Goal: Task Accomplishment & Management: Use online tool/utility

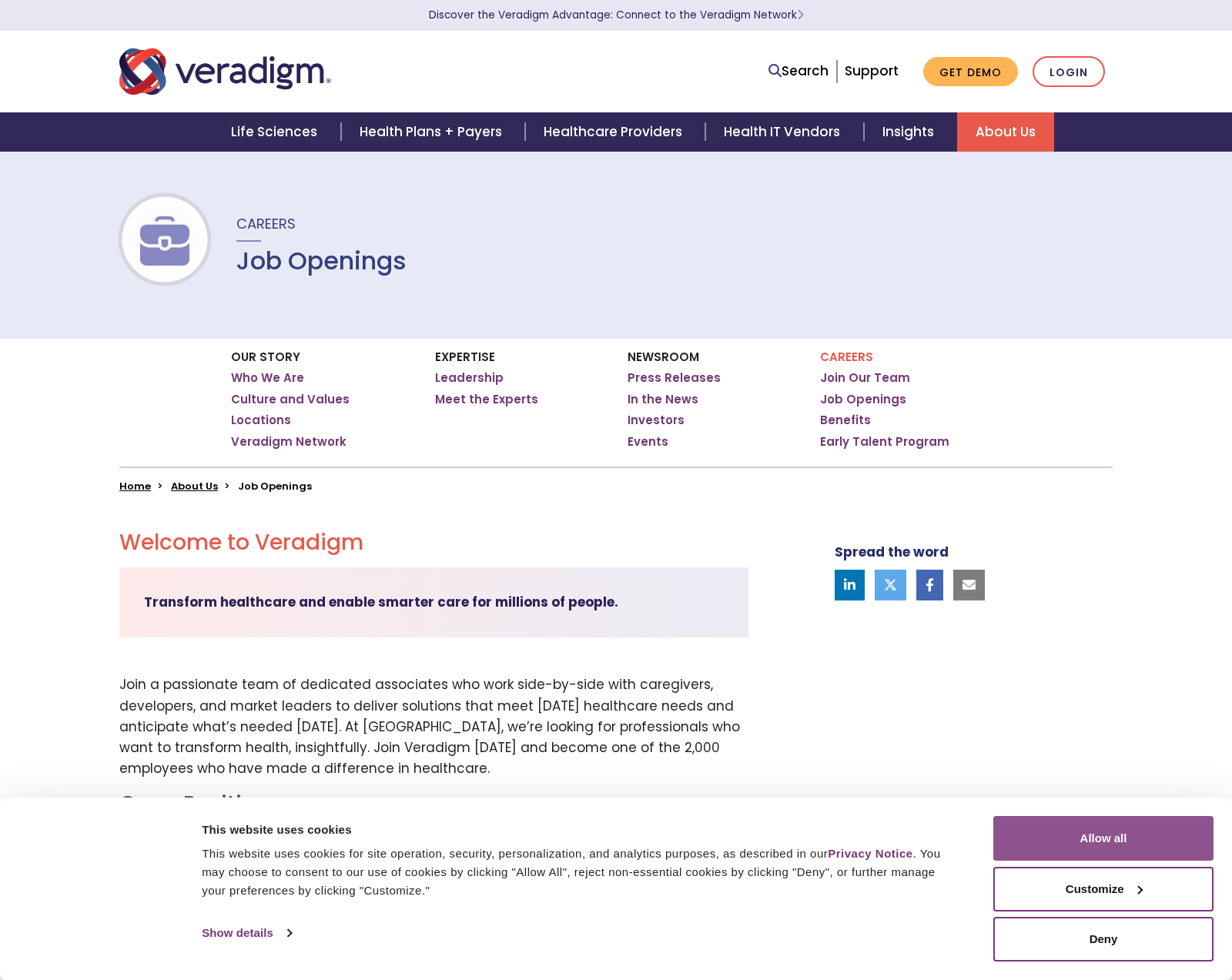
click at [1085, 830] on button "Allow all" at bounding box center [1103, 838] width 220 height 45
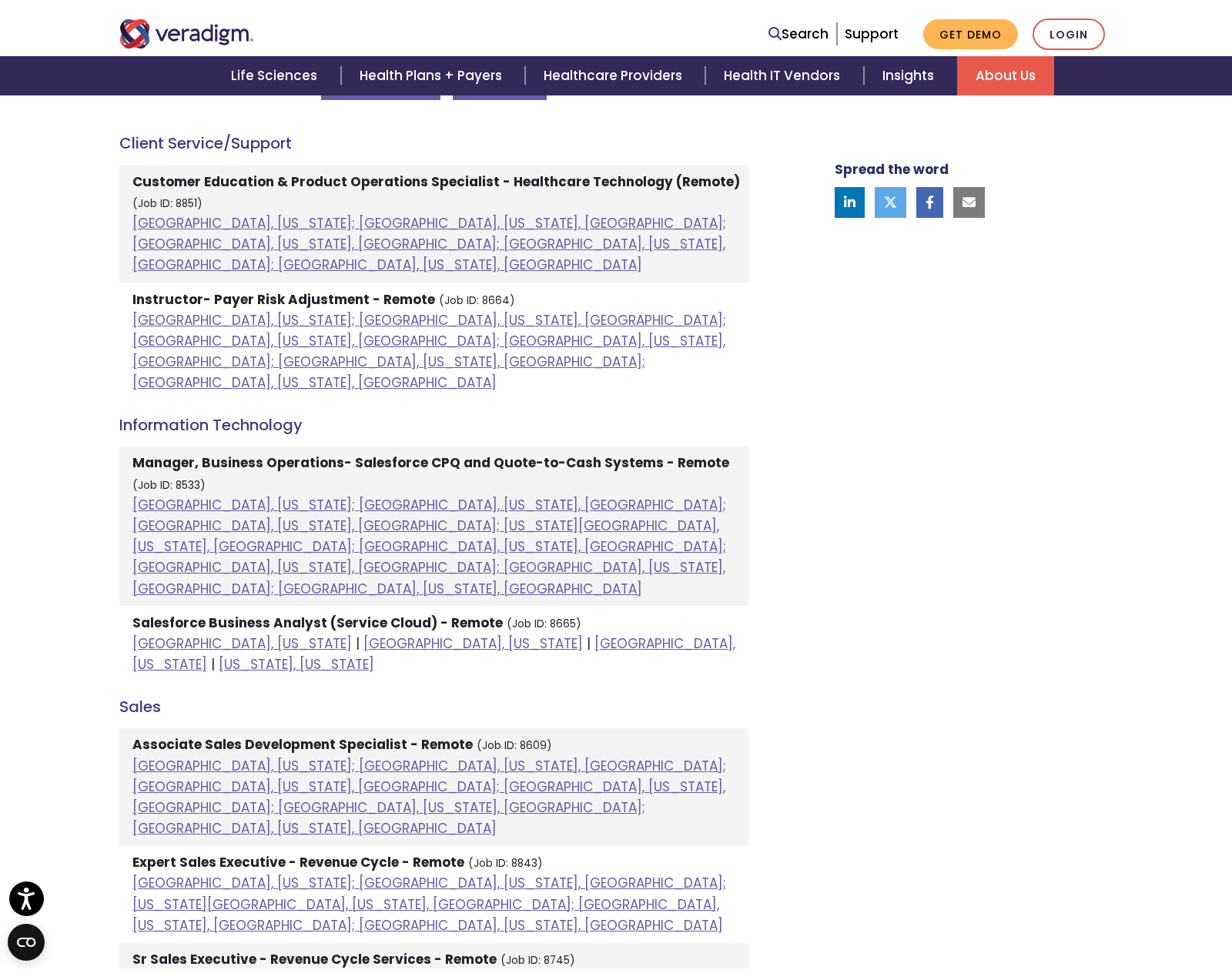
scroll to position [554, 0]
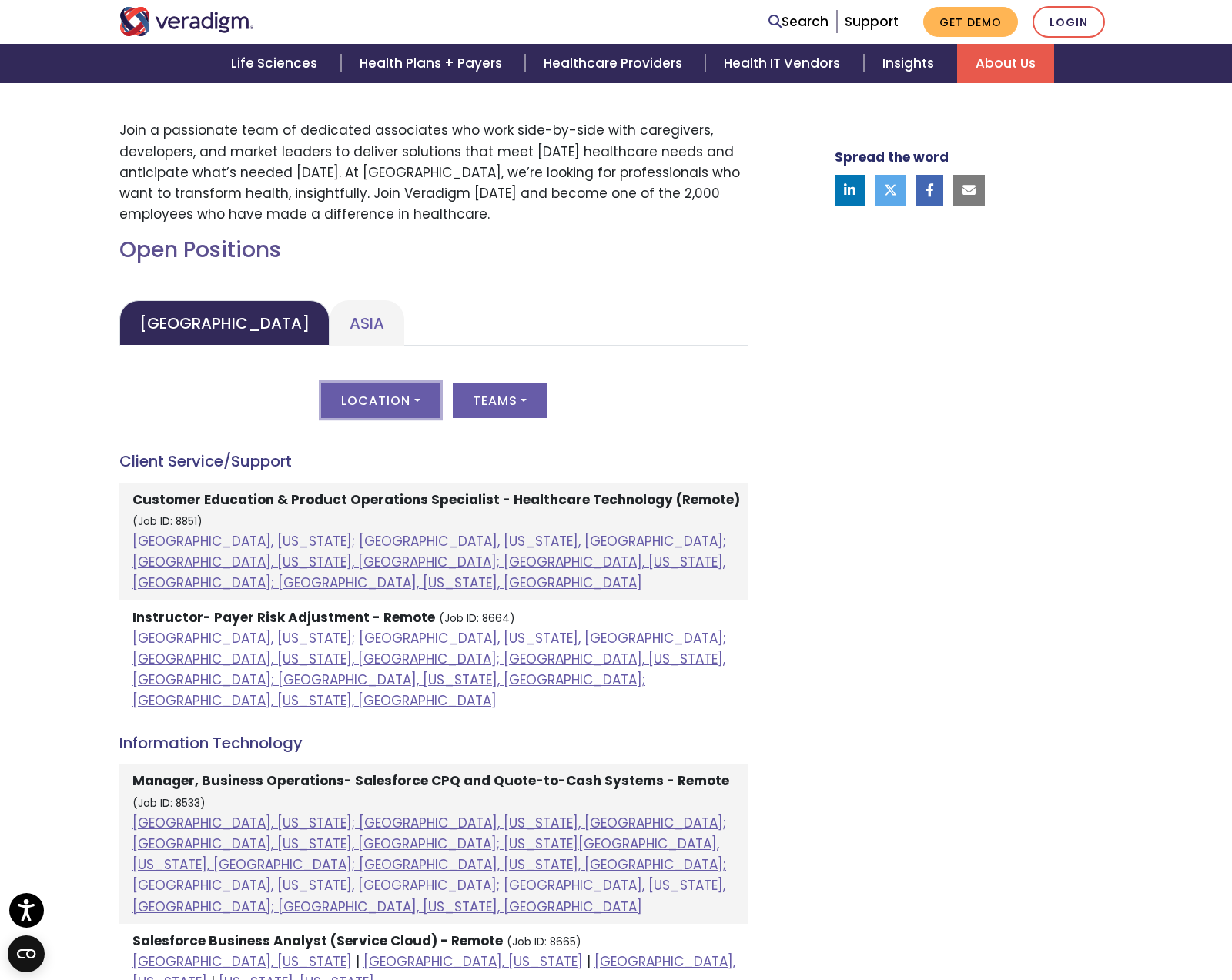
click at [415, 410] on button "Location" at bounding box center [380, 399] width 119 height 35
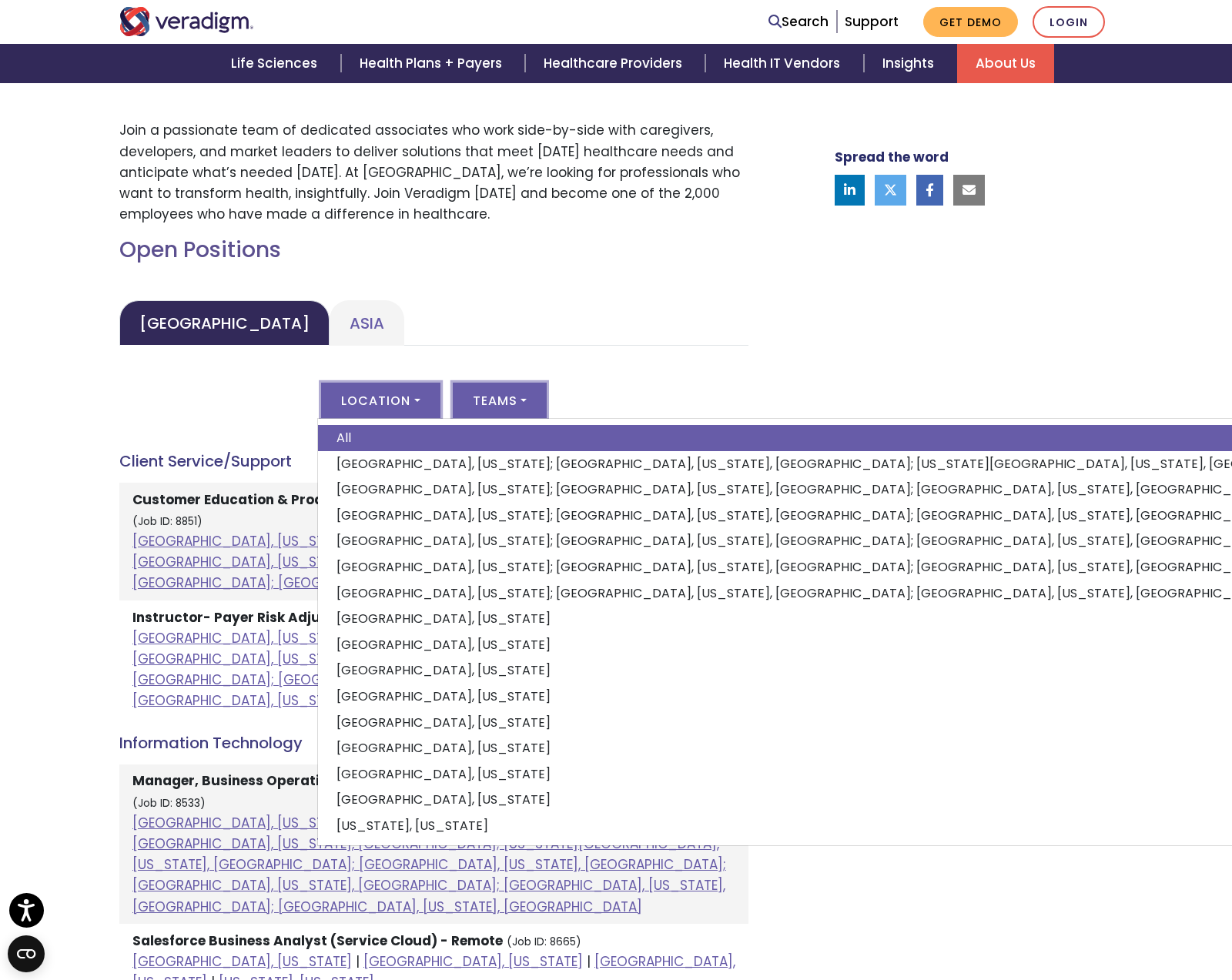
click at [504, 389] on button "Teams" at bounding box center [499, 399] width 94 height 35
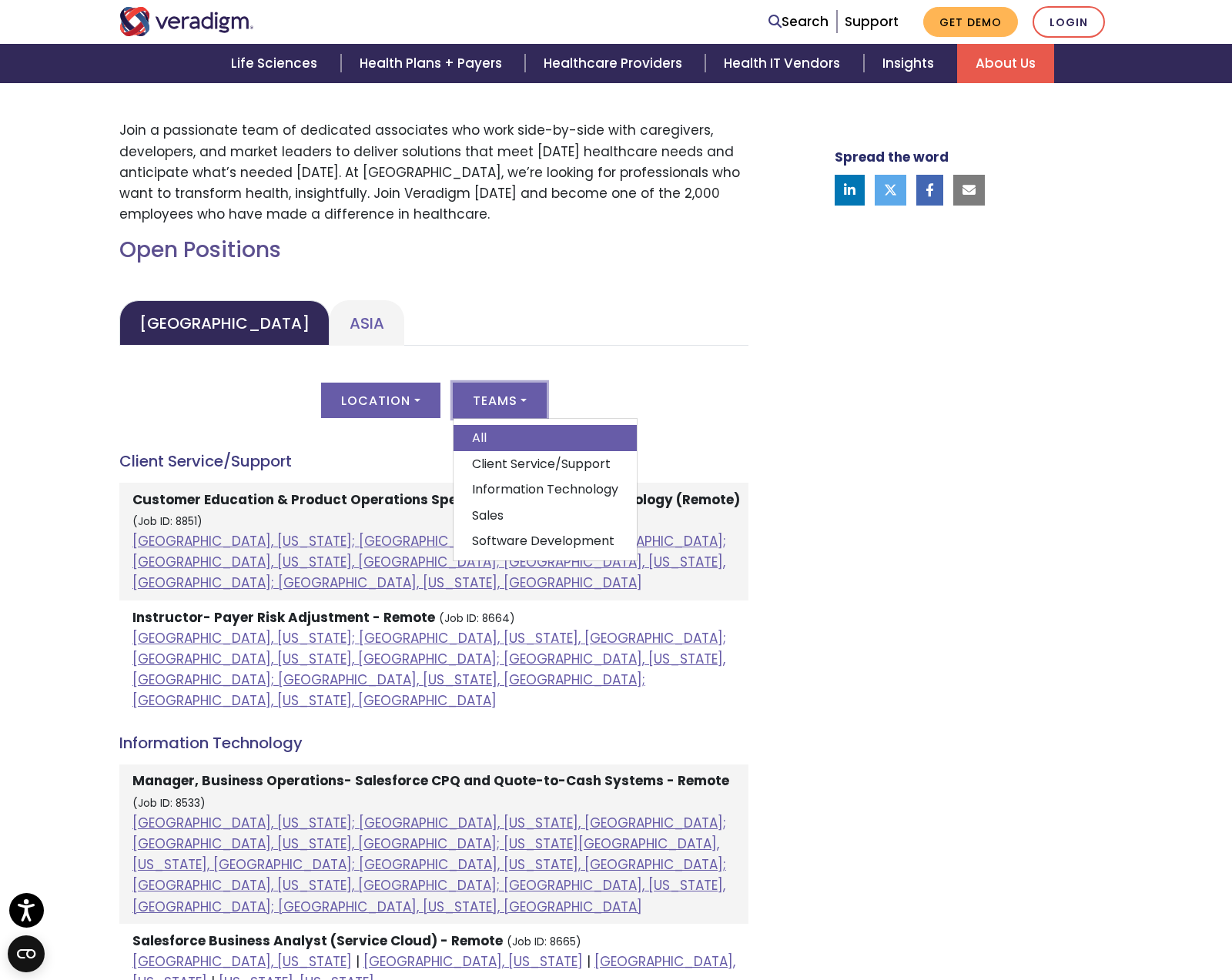
click at [520, 389] on button "Teams" at bounding box center [499, 399] width 94 height 35
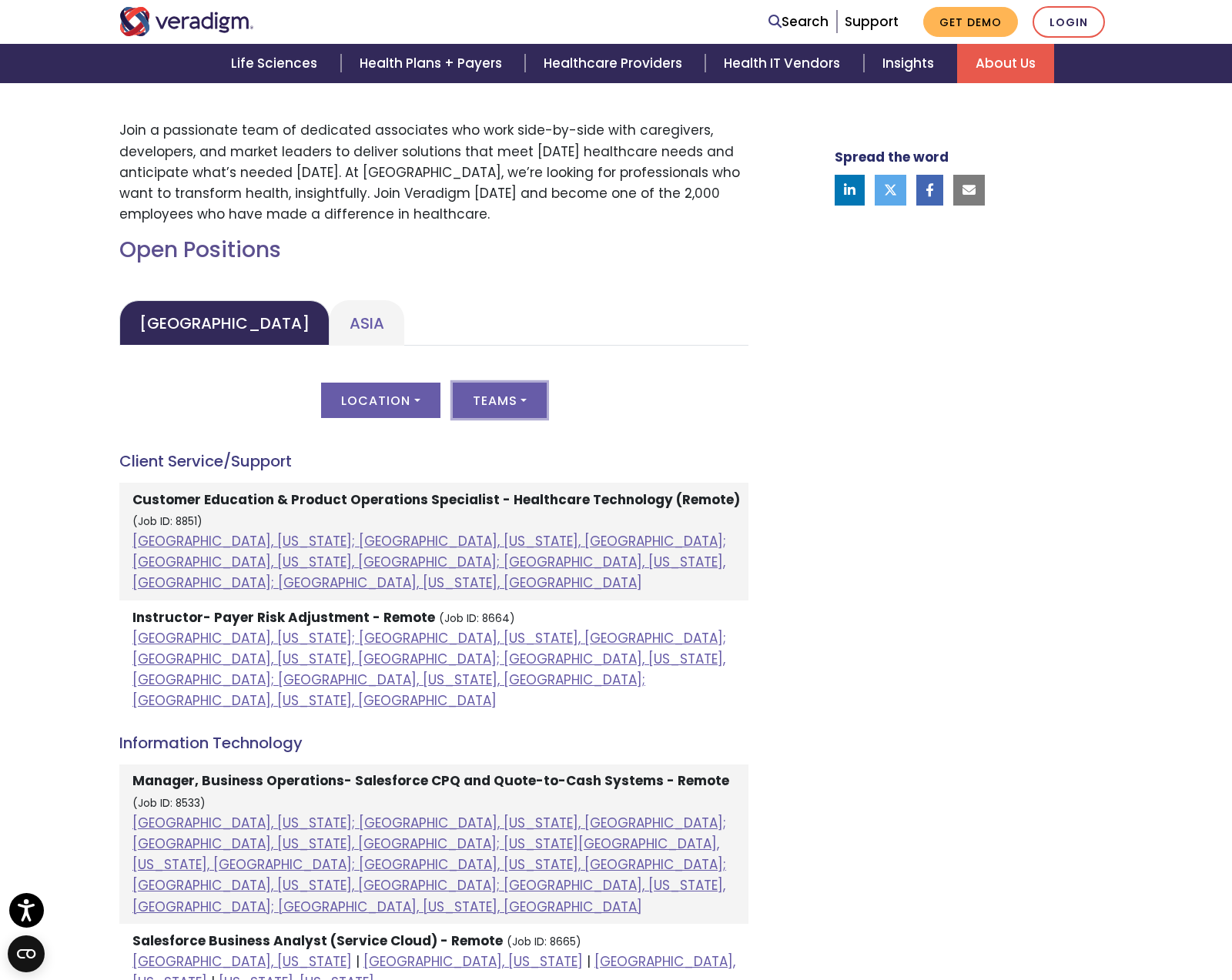
click at [520, 389] on button "Teams" at bounding box center [499, 399] width 94 height 35
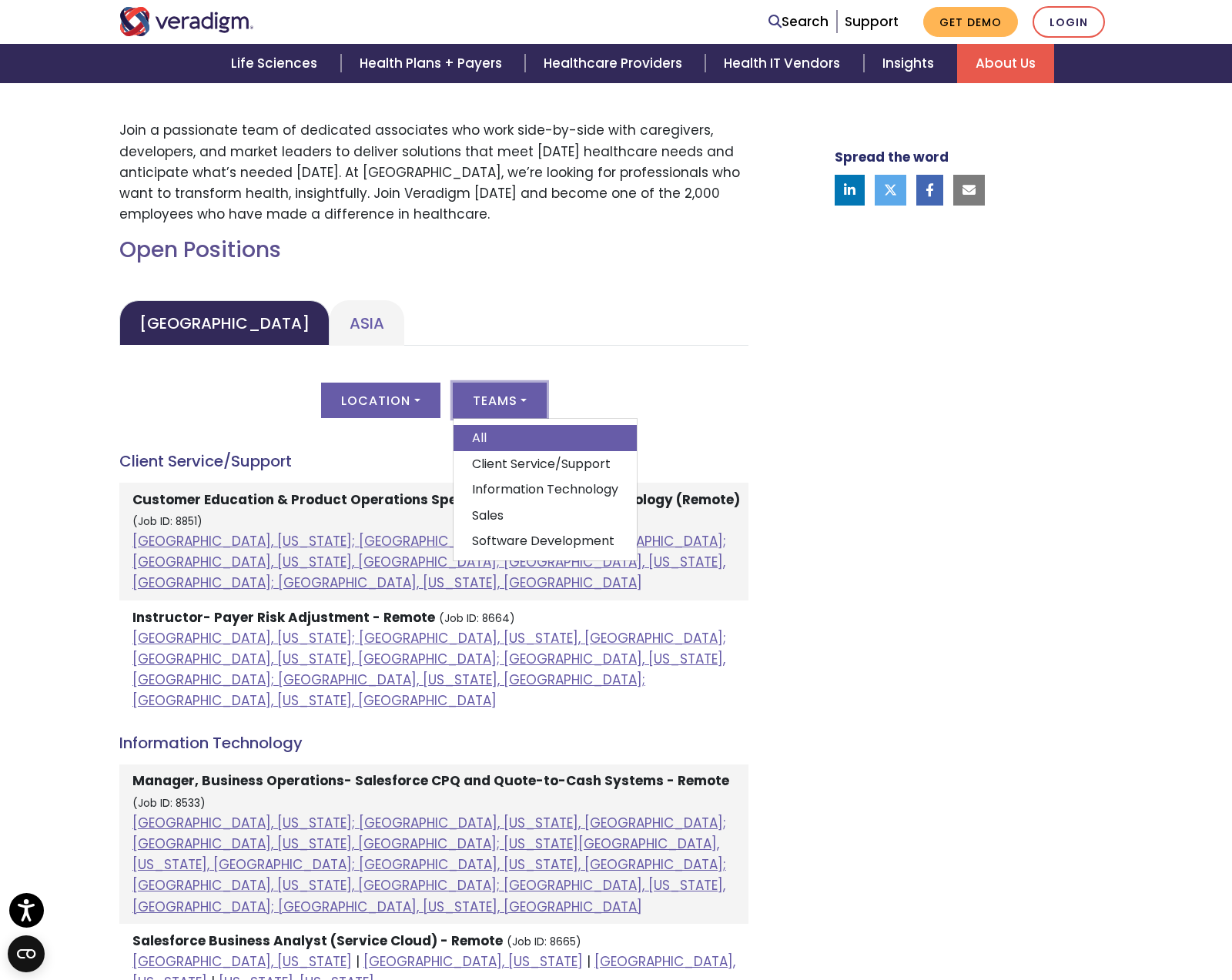
click at [520, 389] on button "Teams" at bounding box center [499, 399] width 94 height 35
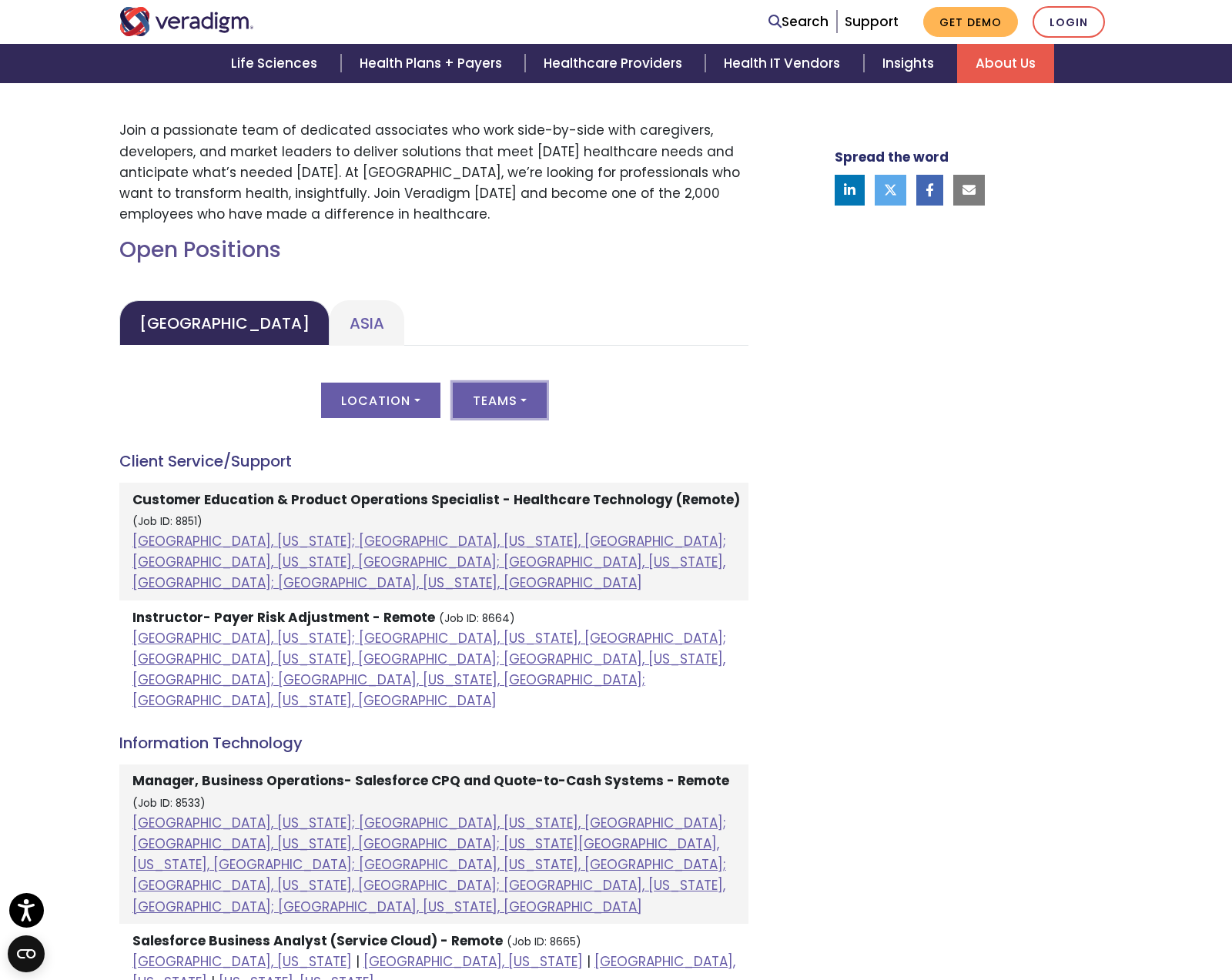
click at [520, 391] on button "Teams" at bounding box center [499, 399] width 94 height 35
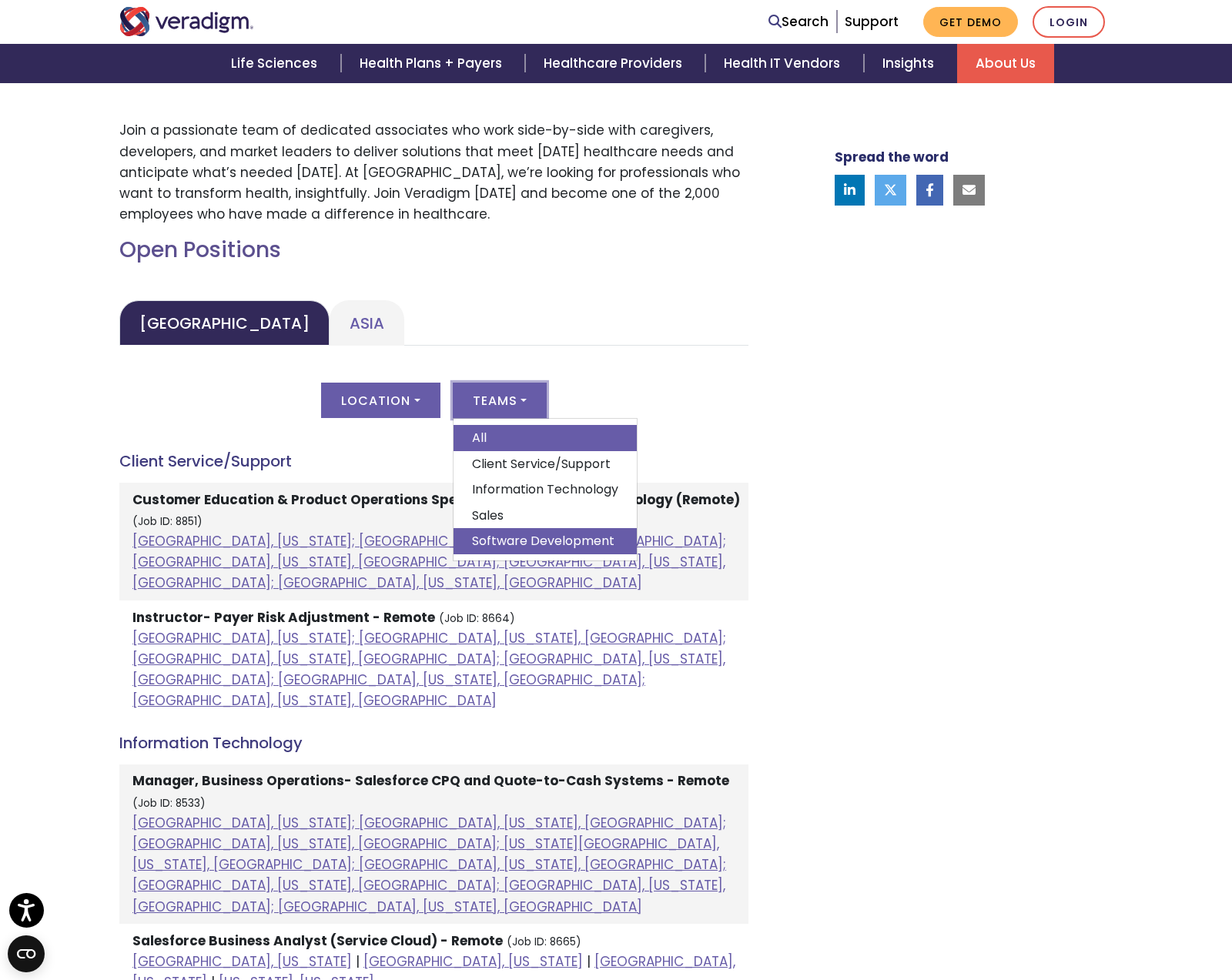
click at [537, 537] on link "Software Development" at bounding box center [545, 540] width 183 height 26
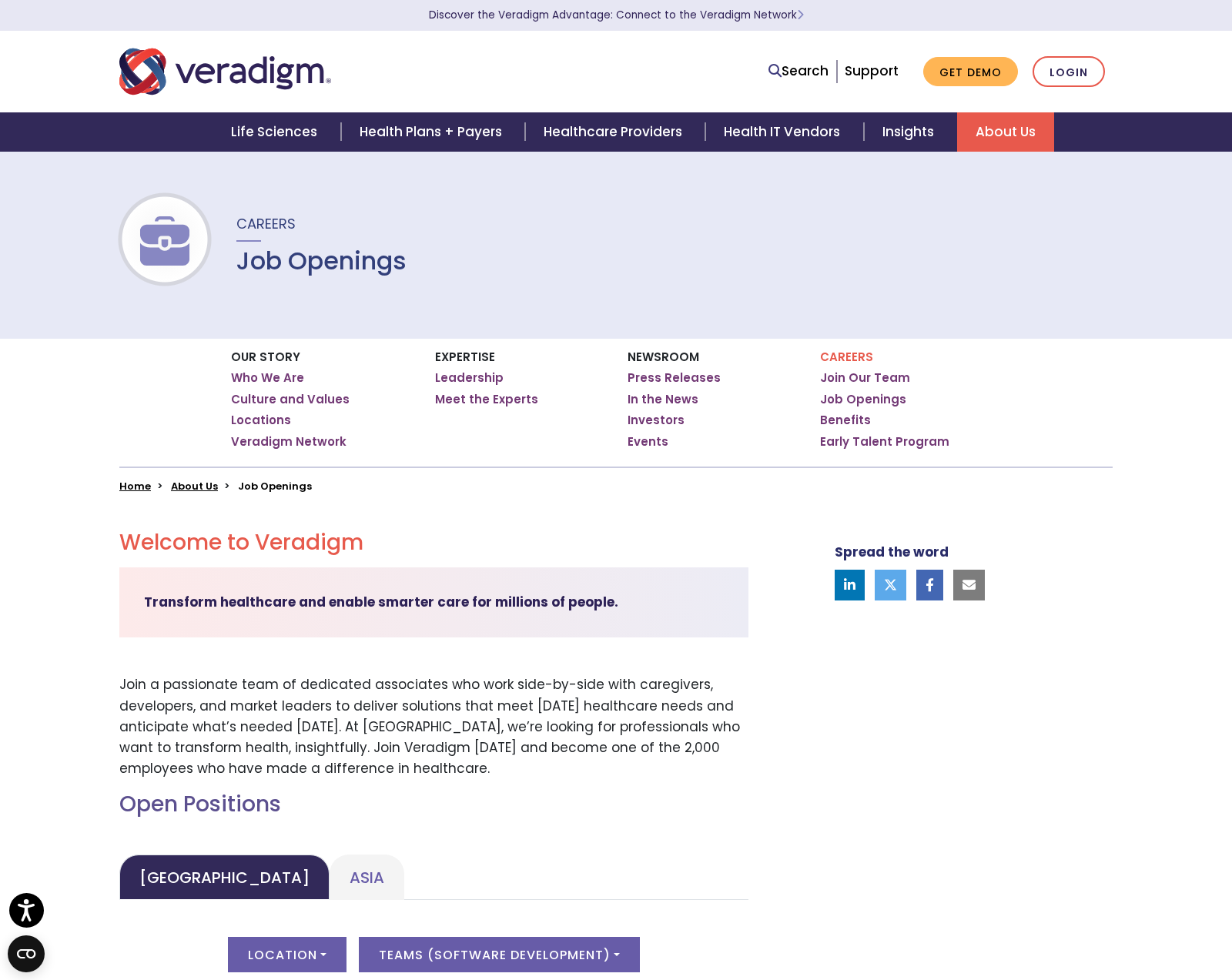
scroll to position [0, 0]
click at [226, 67] on img "Veradigm logo" at bounding box center [225, 71] width 211 height 51
